Goal: Feedback & Contribution: Leave review/rating

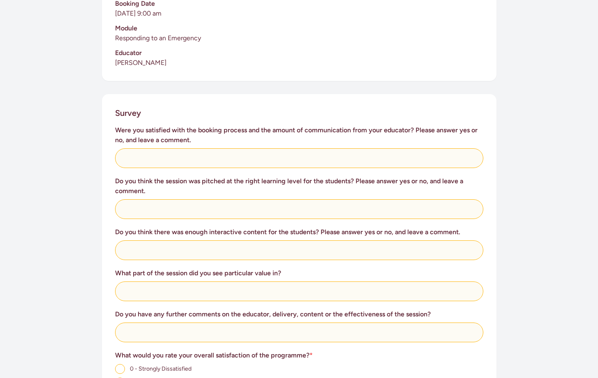
scroll to position [253, 0]
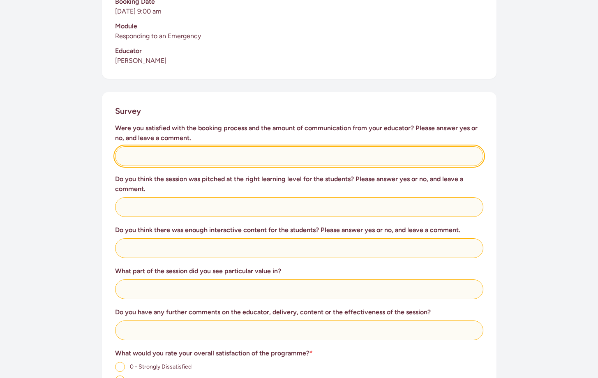
click at [173, 146] on input "text" at bounding box center [299, 156] width 368 height 20
click at [203, 146] on input "Yes - the lesson is suitable to younger children and fun and engaging." at bounding box center [299, 156] width 368 height 20
click at [207, 147] on input "Yes - the lesson is suitable fo younger children and fun and engaging." at bounding box center [299, 156] width 368 height 20
click at [275, 146] on input "Yes - the lesson is suitable for younger children and fun and engaging." at bounding box center [299, 156] width 368 height 20
type input "Yes - the lesson is suitable for younger children and it was fun and engaging."
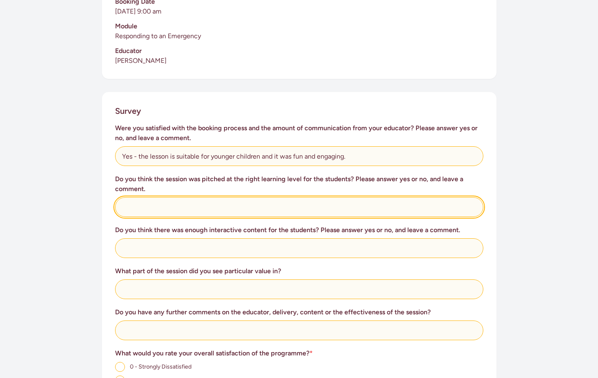
click at [147, 198] on input "text" at bounding box center [299, 207] width 368 height 20
type input "Yes, it is suitable and relevant to the needs of students."
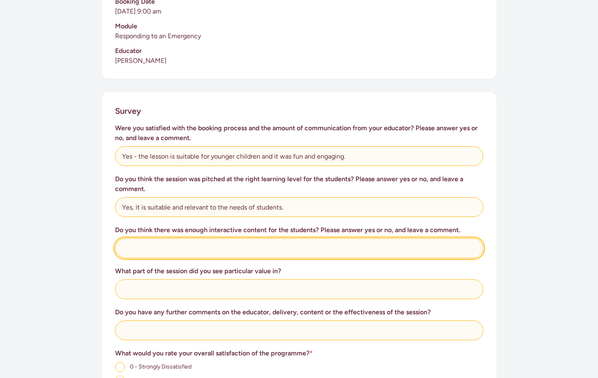
click at [135, 238] on input "text" at bounding box center [299, 248] width 368 height 20
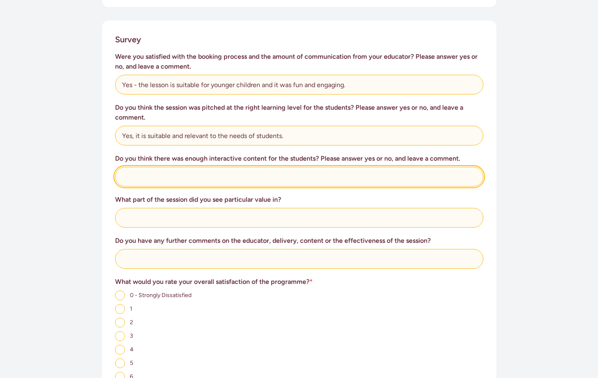
scroll to position [324, 0]
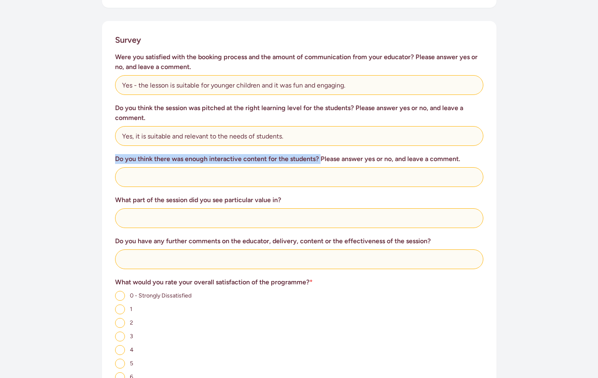
drag, startPoint x: 115, startPoint y: 148, endPoint x: 321, endPoint y: 150, distance: 205.8
click at [321, 154] on h3 "Do you think there was enough interactive content for the students? Please answ…" at bounding box center [299, 159] width 368 height 10
copy h3 "Do you think there was enough interactive content for the students?"
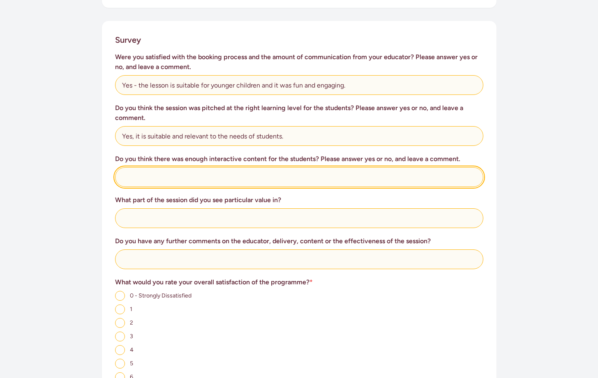
click at [193, 170] on input "text" at bounding box center [299, 177] width 368 height 20
type input "Yes, it is enough for younger children to learn and remember it."
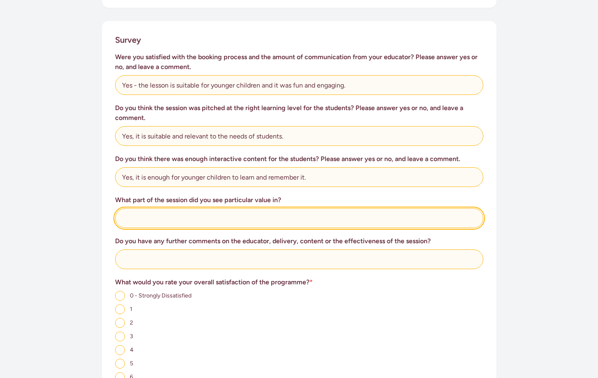
click at [184, 208] on input "text" at bounding box center [299, 218] width 368 height 20
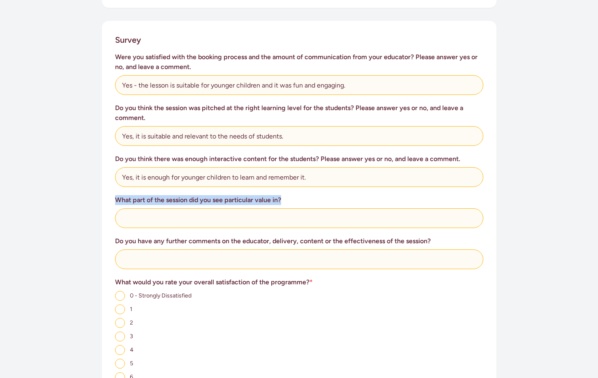
drag, startPoint x: 117, startPoint y: 190, endPoint x: 292, endPoint y: 187, distance: 175.0
click at [292, 195] on h3 "What part of the session did you see particular value in?" at bounding box center [299, 200] width 368 height 10
copy h3 "What part of the session did you see particular value in?"
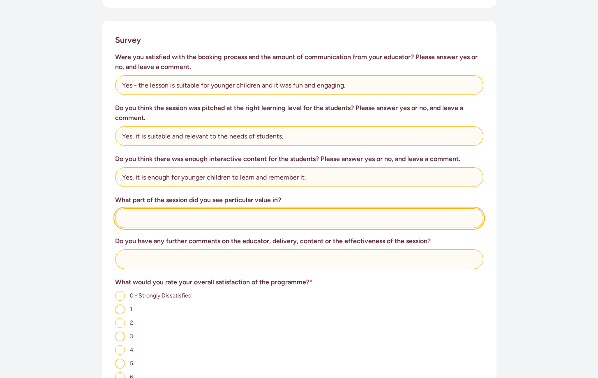
click at [178, 208] on input "text" at bounding box center [299, 218] width 368 height 20
type input "T"
drag, startPoint x: 120, startPoint y: 207, endPoint x: 126, endPoint y: 207, distance: 5.8
click at [126, 208] on input "I like the parts children were learning to save their grandpas when he collapse…" at bounding box center [299, 218] width 368 height 20
click at [410, 211] on input "I like the parts children were learning to save their grandpas when he collapse…" at bounding box center [299, 218] width 368 height 20
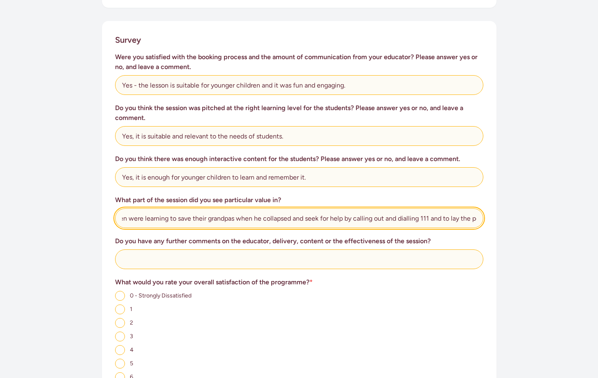
scroll to position [0, 0]
drag, startPoint x: 477, startPoint y: 207, endPoint x: 115, endPoint y: 208, distance: 361.9
click at [115, 208] on input "I like the parts children were learning to save their grandpas when he collapse…" at bounding box center [299, 218] width 368 height 20
type input "I like the parts children were learning to save their grandpas when he collapse…"
paste input "I liked the parts where the children were learning to help their grandpa if he …"
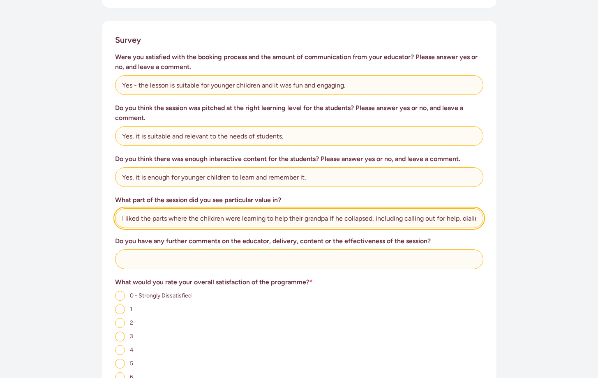
scroll to position [0, 193]
type input "I liked the parts where the children were learning to help their grandpa if he …"
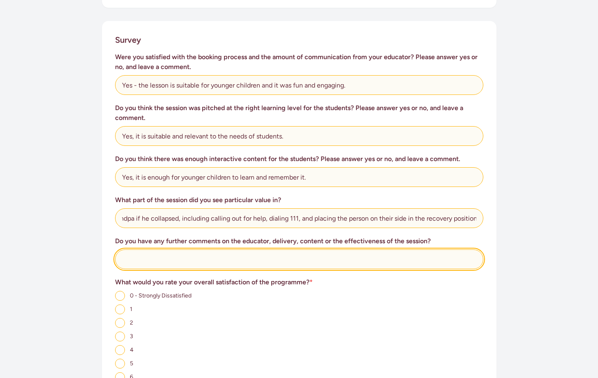
click at [170, 249] on input "text" at bounding box center [299, 259] width 368 height 20
type input "T"
drag, startPoint x: 121, startPoint y: 251, endPoint x: 292, endPoint y: 255, distance: 171.4
click at [292, 255] on input "It is a perfect, fun and appropriate lesson the educator delivered." at bounding box center [299, 259] width 368 height 20
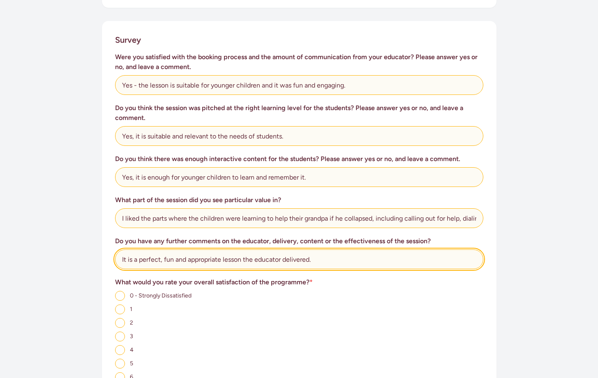
type input "It is a perfect, fun and appropriate lesson the educator delivered."
paste input "It was a perfect, fun, and appropriate lesson delivered by the educator"
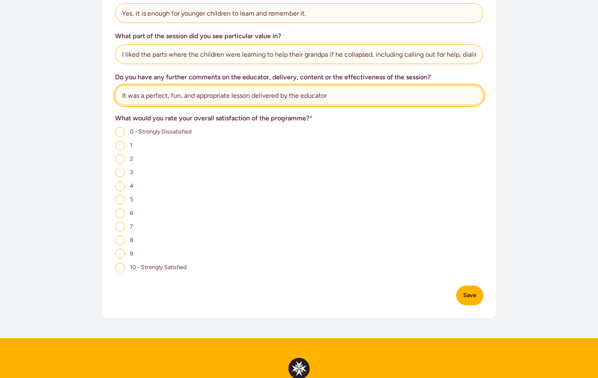
scroll to position [508, 0]
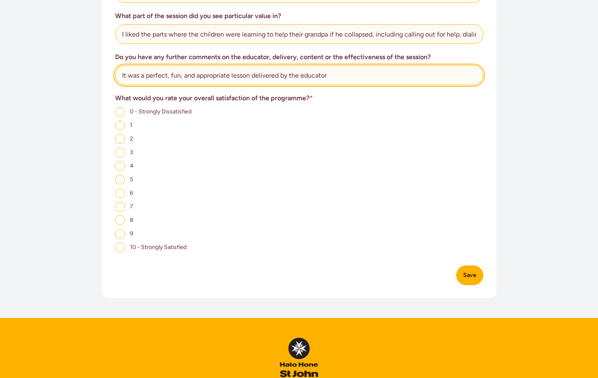
type input "It was a perfect, fun, and appropriate lesson delivered by the educator"
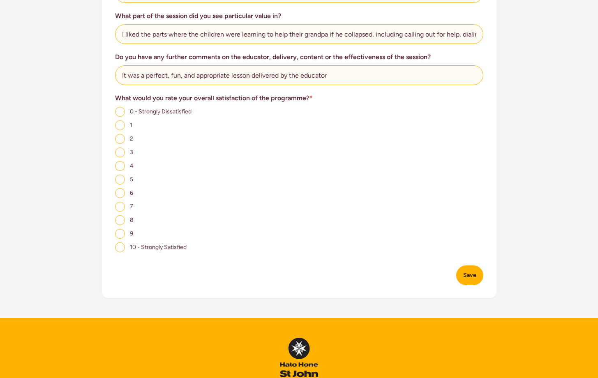
click at [121, 242] on input "10 - Strongly Satisfied" at bounding box center [120, 247] width 10 height 10
radio input "true"
click at [472, 268] on button "Save" at bounding box center [469, 275] width 27 height 20
